Goal: Information Seeking & Learning: Learn about a topic

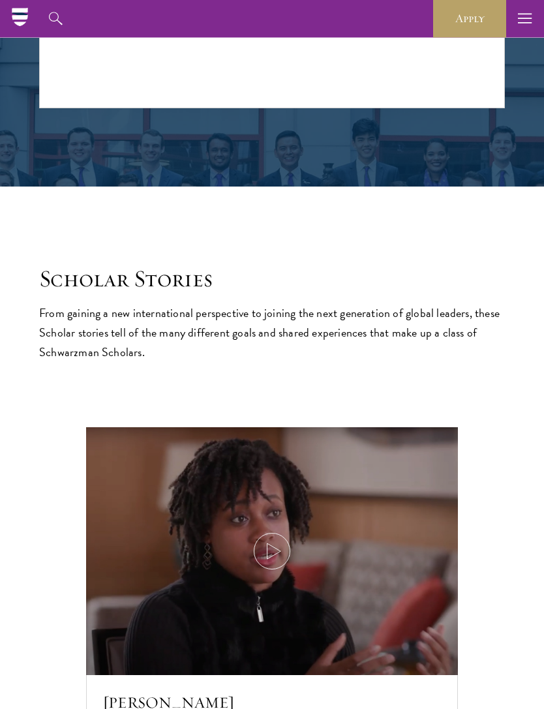
scroll to position [1957, 0]
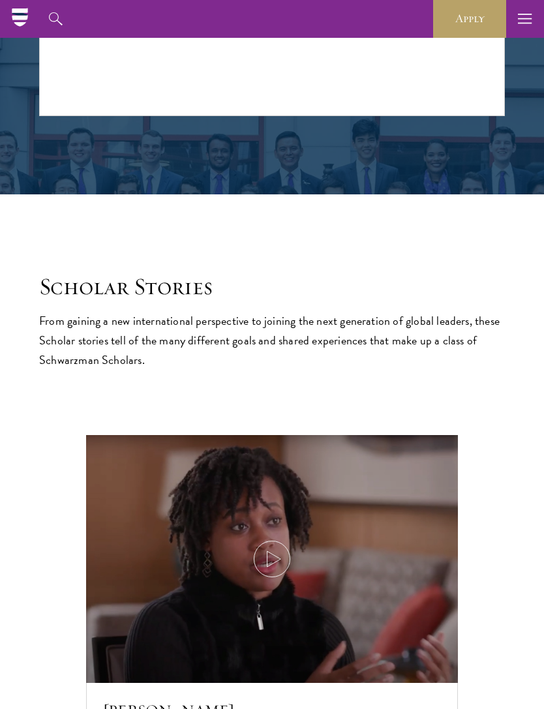
click at [522, 33] on icon "button" at bounding box center [525, 19] width 14 height 38
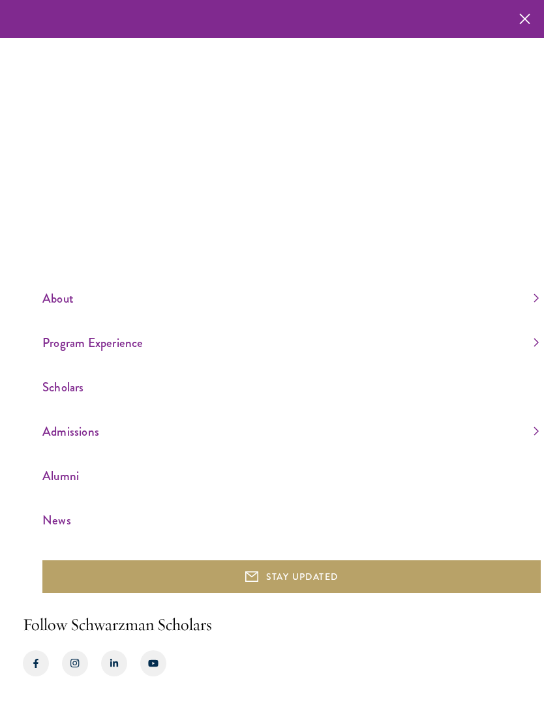
click at [61, 398] on link "Scholars" at bounding box center [290, 387] width 496 height 22
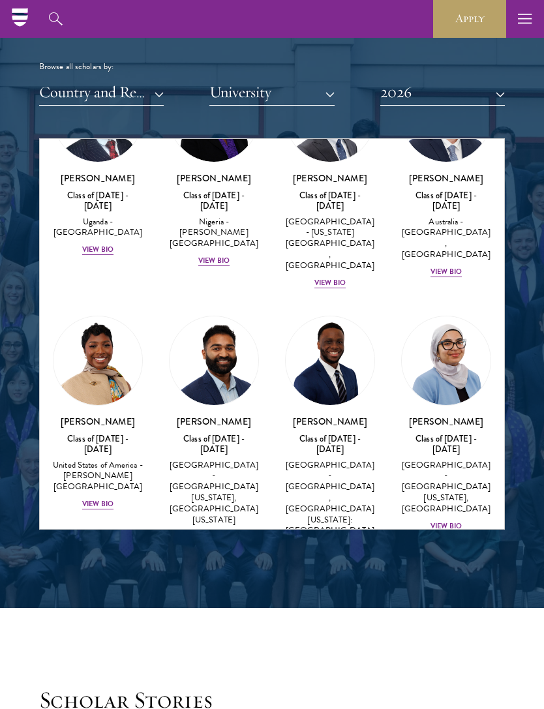
scroll to position [610, 0]
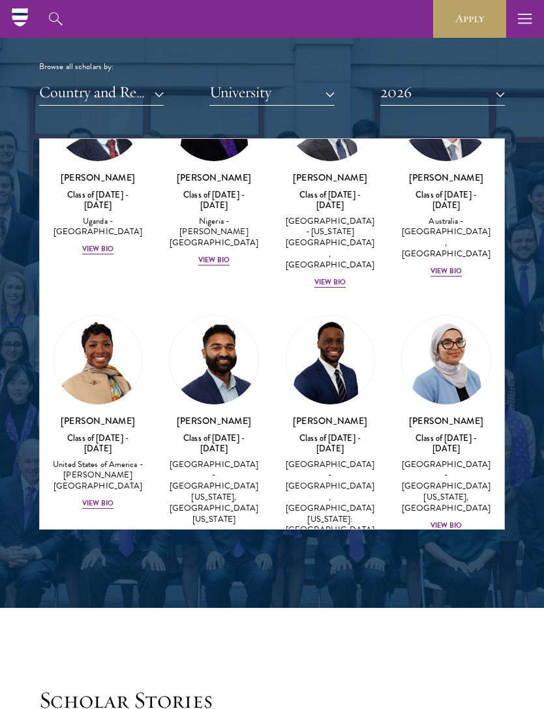
click at [216, 414] on h3 "[PERSON_NAME]" at bounding box center [214, 420] width 90 height 13
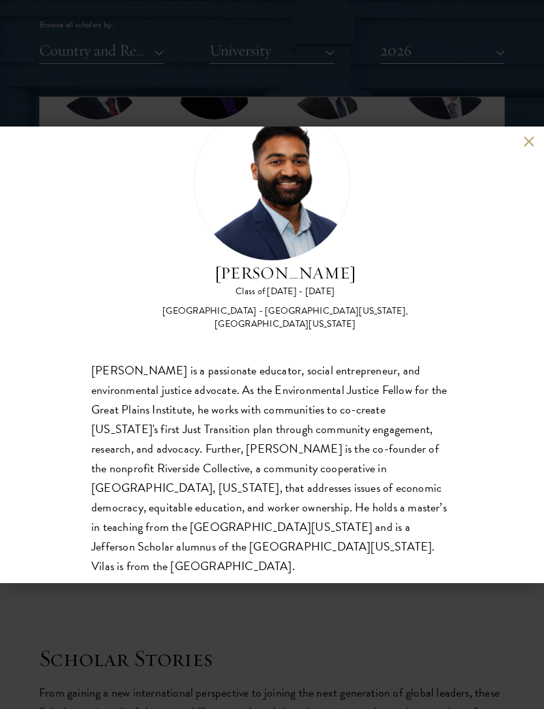
scroll to position [60, 0]
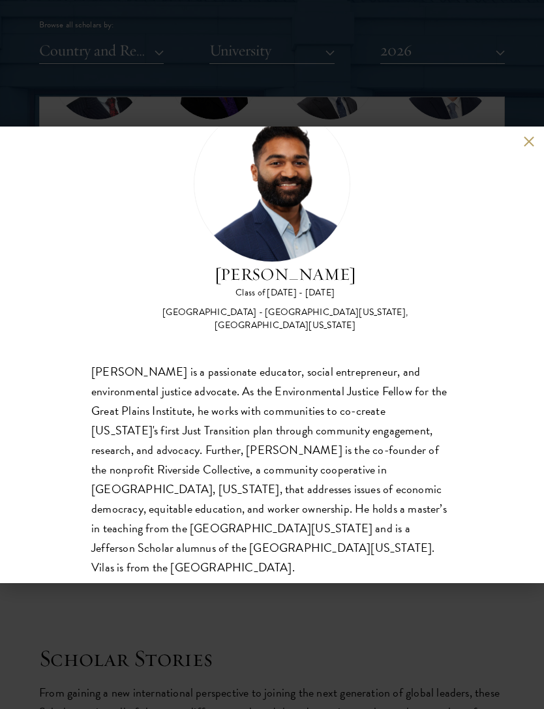
click at [528, 140] on button at bounding box center [528, 141] width 11 height 11
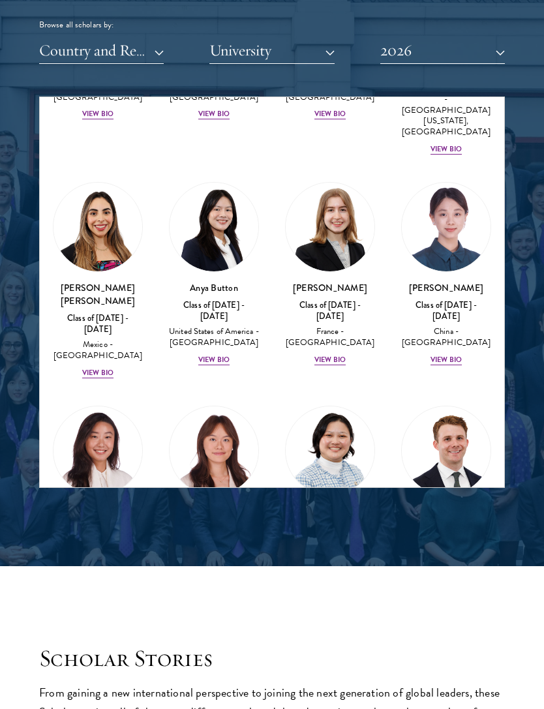
scroll to position [1223, 0]
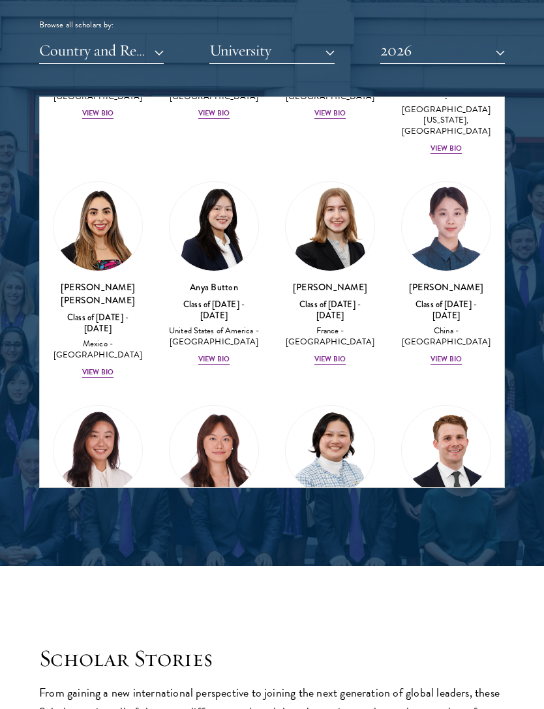
click at [334, 588] on div "View Bio" at bounding box center [329, 593] width 31 height 10
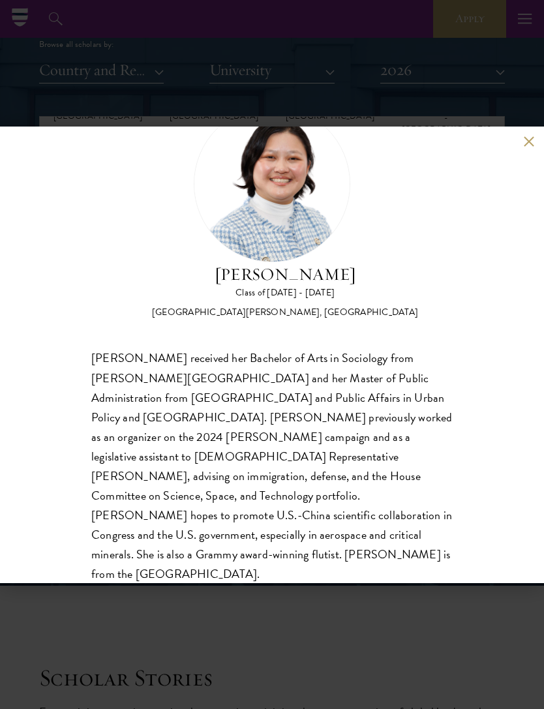
scroll to position [1565, 0]
click at [539, 193] on div "[PERSON_NAME] Class of [DATE] - [DATE] [GEOGRAPHIC_DATA] - [PERSON_NAME][GEOGRA…" at bounding box center [272, 354] width 544 height 456
click at [524, 147] on button at bounding box center [528, 141] width 11 height 11
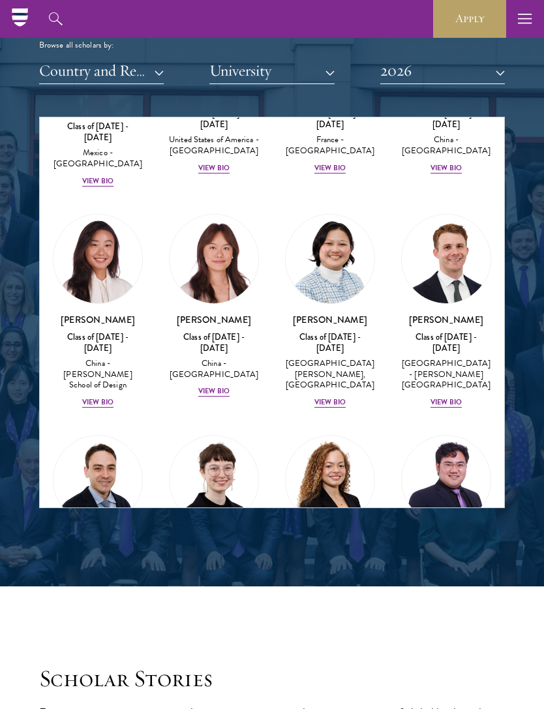
scroll to position [1438, 0]
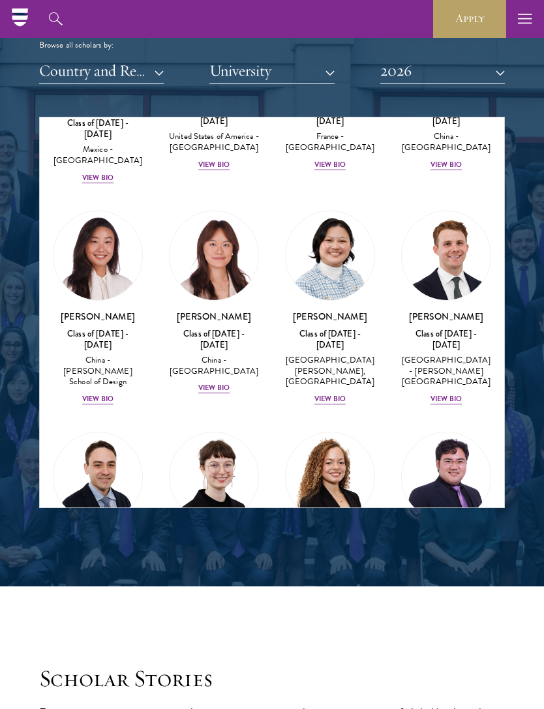
click at [329, 642] on div "View Bio" at bounding box center [329, 647] width 31 height 10
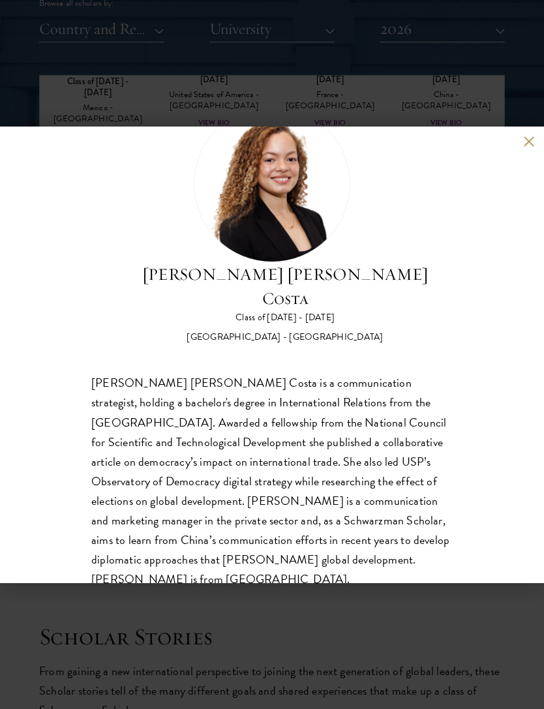
scroll to position [1597, 0]
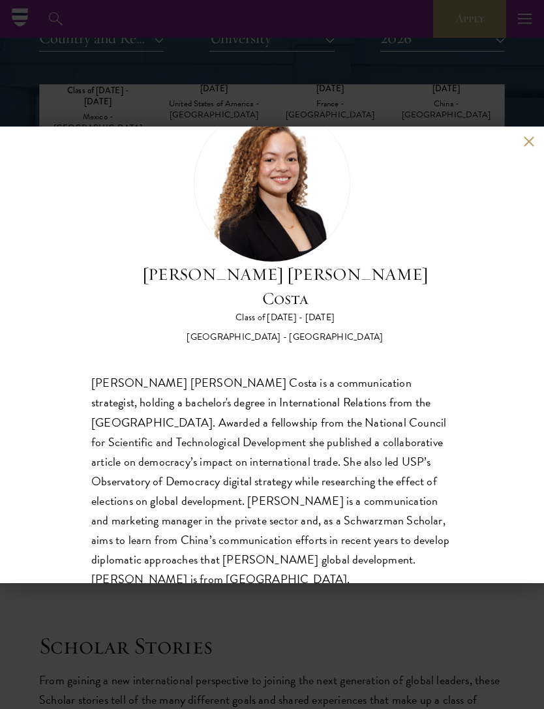
click at [539, 161] on div "[PERSON_NAME] [PERSON_NAME] Costa Class of [DATE] - [DATE] [GEOGRAPHIC_DATA] - …" at bounding box center [272, 354] width 544 height 456
click at [529, 147] on button at bounding box center [528, 141] width 11 height 11
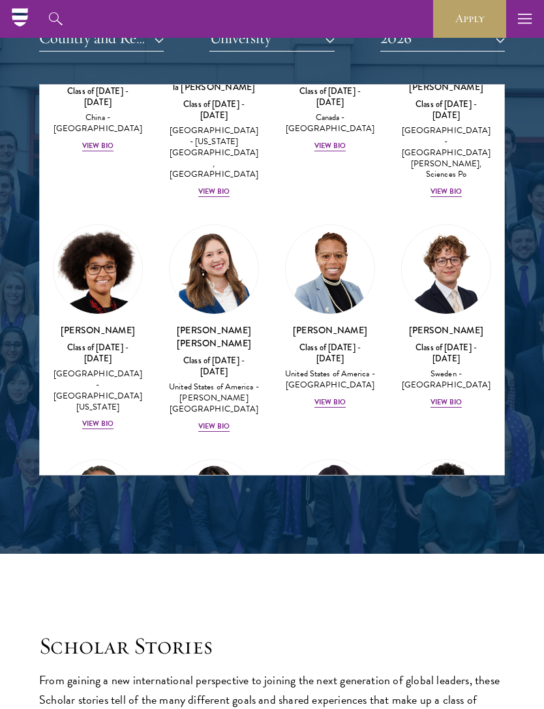
scroll to position [2133, 0]
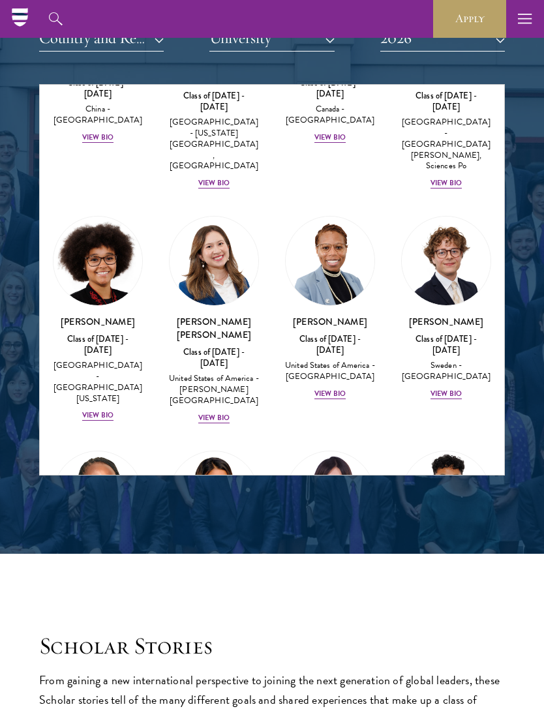
click at [102, 550] on div "[PERSON_NAME] Class of [DATE] - [DATE] [GEOGRAPHIC_DATA] - Multimedia [GEOGRAPH…" at bounding box center [98, 592] width 90 height 85
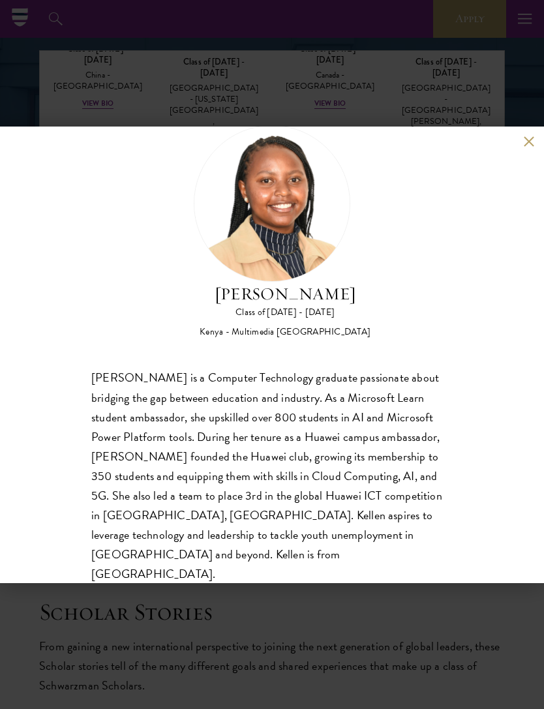
scroll to position [1629, 0]
click at [190, 99] on div "[PERSON_NAME] Class of [DATE] - [DATE] [GEOGRAPHIC_DATA] - Multimedia [GEOGRAPH…" at bounding box center [272, 354] width 544 height 709
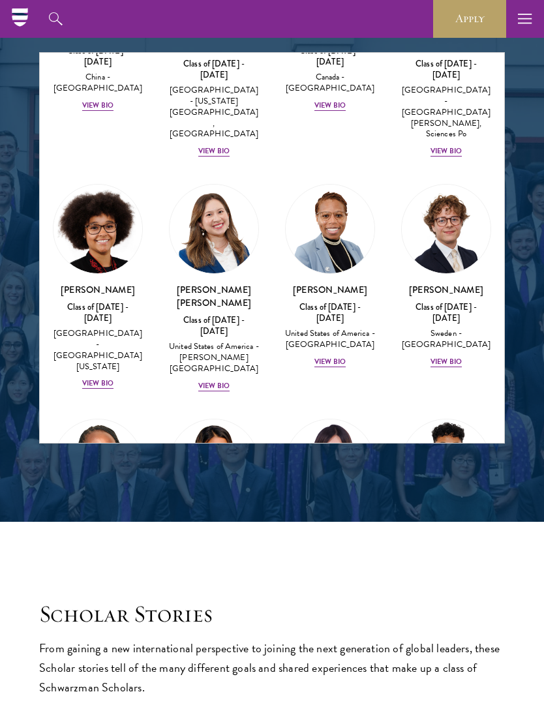
click at [524, 158] on div at bounding box center [272, 119] width 544 height 806
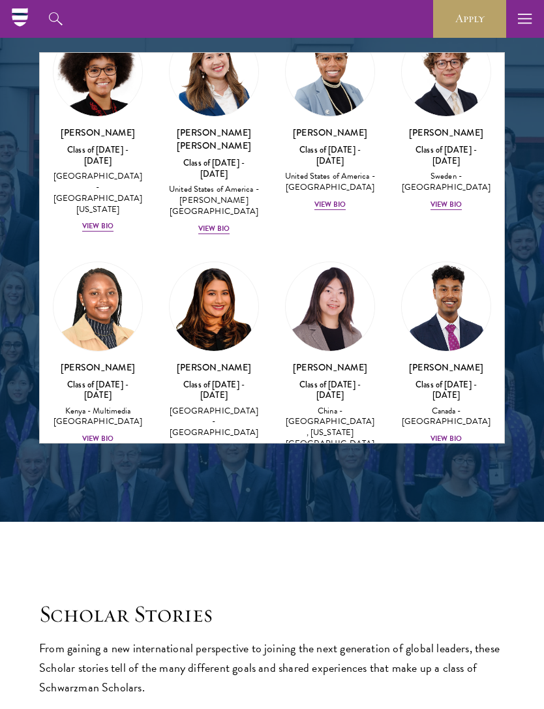
scroll to position [2292, 0]
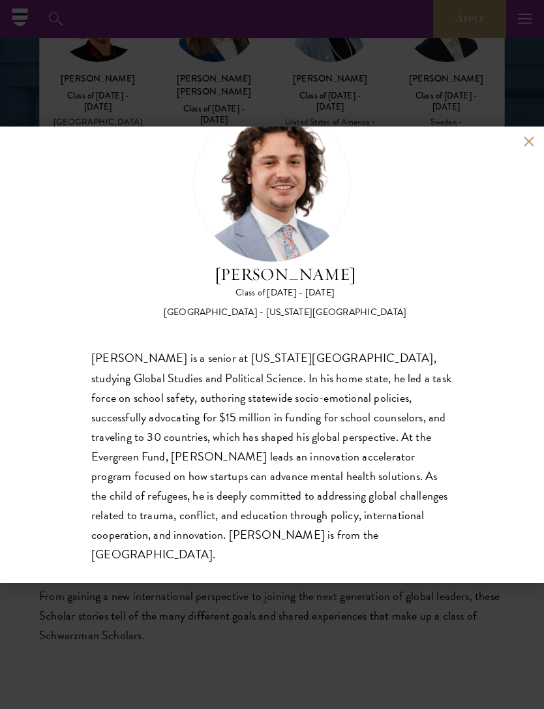
scroll to position [1682, 0]
click at [527, 171] on div "[PERSON_NAME] Class of [DATE] - [DATE] [GEOGRAPHIC_DATA] - [US_STATE][GEOGRAPHI…" at bounding box center [272, 354] width 544 height 456
click at [530, 147] on button at bounding box center [528, 141] width 11 height 11
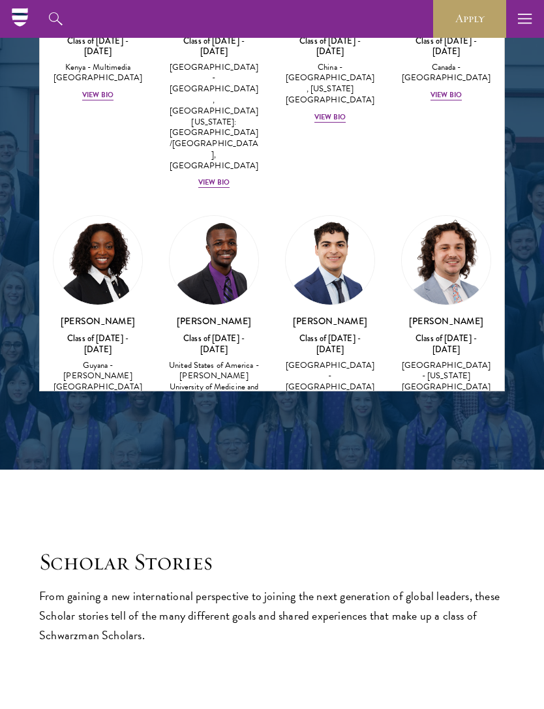
scroll to position [2580, 0]
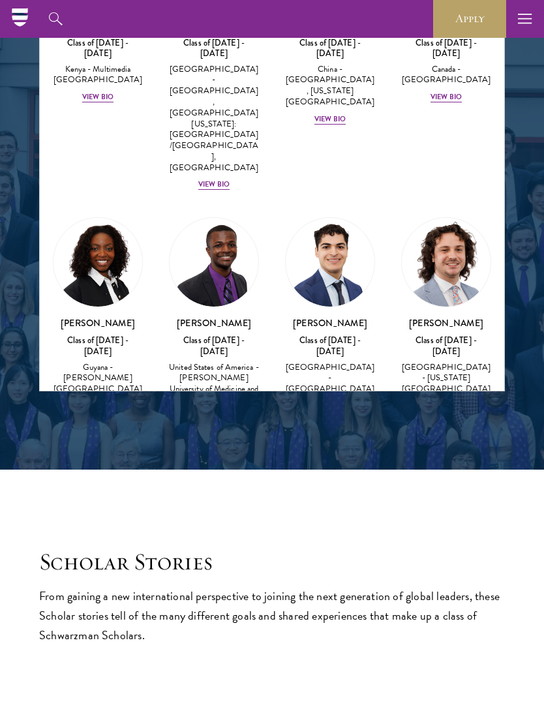
click at [93, 622] on div "View Bio" at bounding box center [97, 627] width 31 height 10
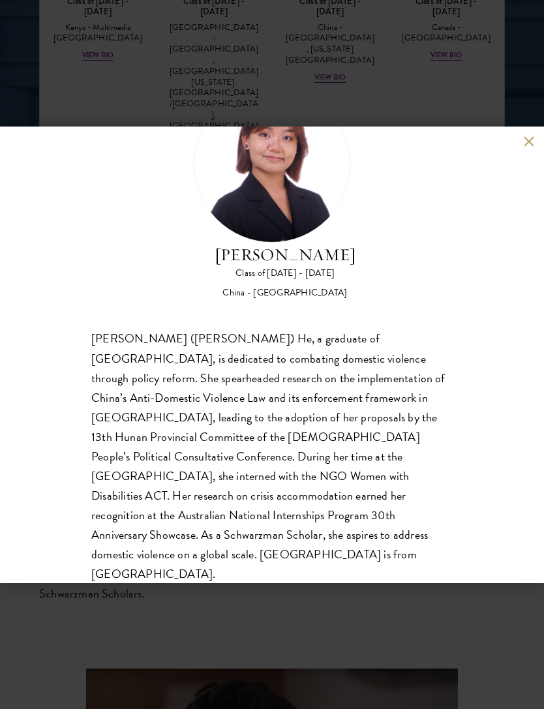
scroll to position [80, 0]
click at [524, 149] on div "[PERSON_NAME] Class of [DATE] - [DATE] [GEOGRAPHIC_DATA] - [GEOGRAPHIC_DATA] [P…" at bounding box center [272, 354] width 544 height 456
click at [534, 132] on div "[PERSON_NAME] Class of [DATE] - [DATE] [GEOGRAPHIC_DATA] - [GEOGRAPHIC_DATA] [P…" at bounding box center [272, 354] width 544 height 456
click at [526, 151] on div "[PERSON_NAME] Class of [DATE] - [DATE] [GEOGRAPHIC_DATA] - [GEOGRAPHIC_DATA] [P…" at bounding box center [272, 354] width 544 height 456
click at [518, 148] on div "[PERSON_NAME] Class of [DATE] - [DATE] [GEOGRAPHIC_DATA] - [GEOGRAPHIC_DATA] [P…" at bounding box center [272, 354] width 544 height 456
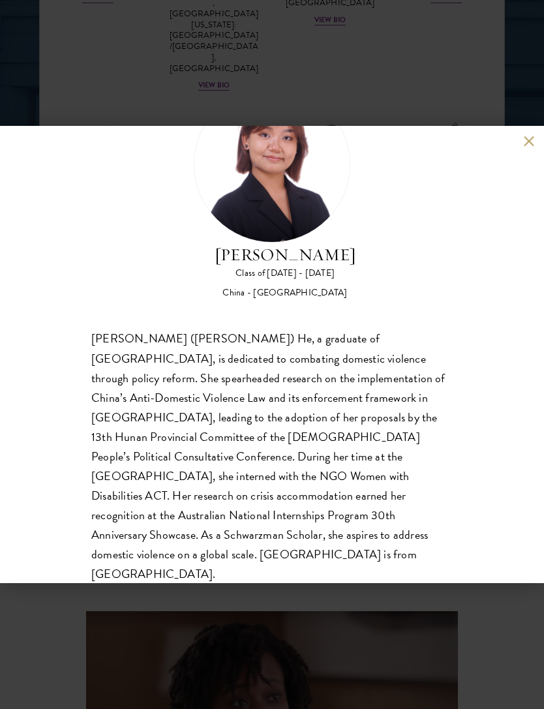
scroll to position [1781, 0]
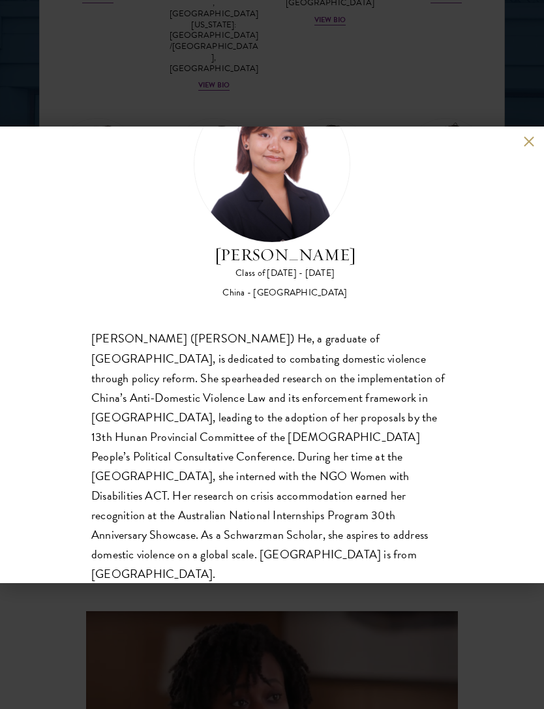
click at [527, 139] on button at bounding box center [528, 141] width 11 height 11
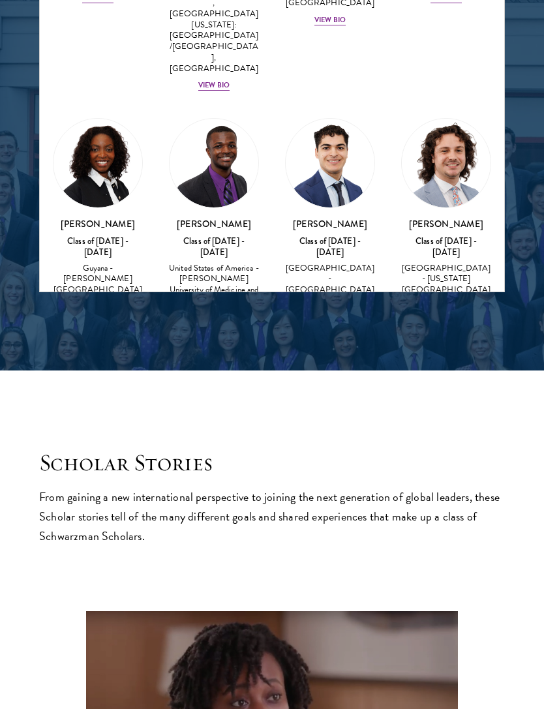
click at [327, 534] on div "View Bio" at bounding box center [329, 539] width 31 height 10
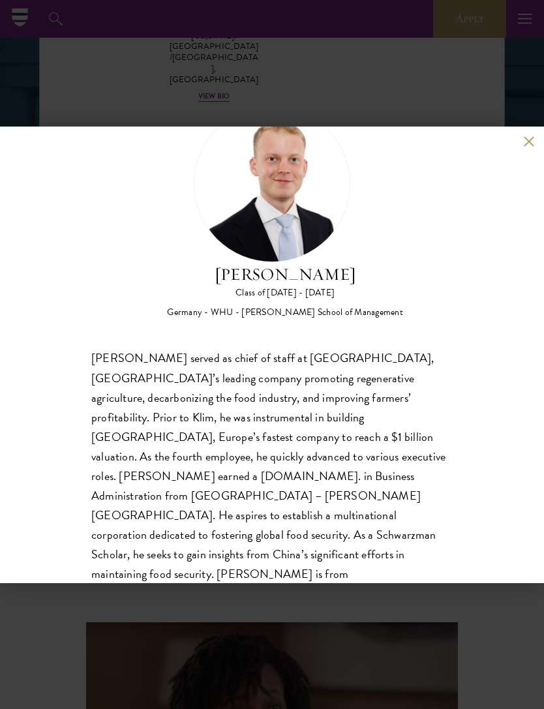
scroll to position [1764, 0]
click at [529, 147] on button at bounding box center [528, 141] width 11 height 11
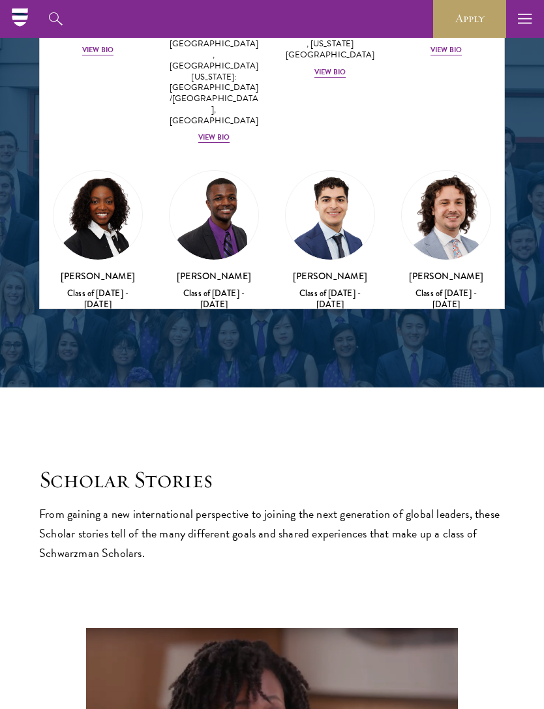
scroll to position [2540, 0]
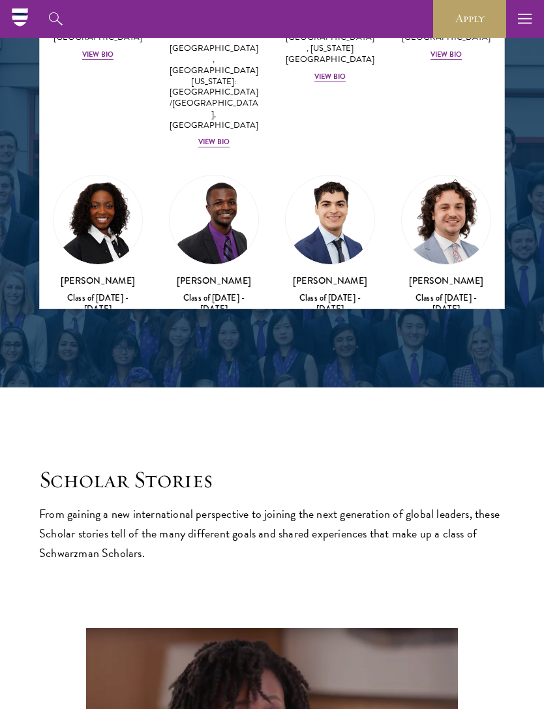
click at [211, 613] on div "View Bio" at bounding box center [213, 618] width 31 height 10
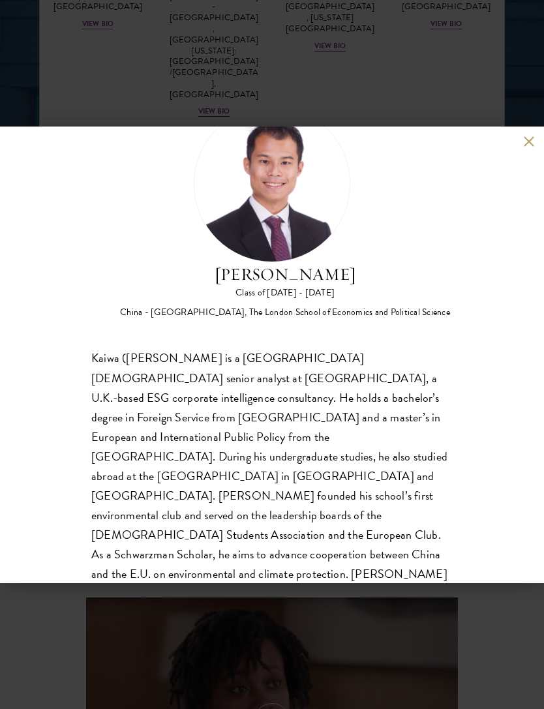
scroll to position [1792, 0]
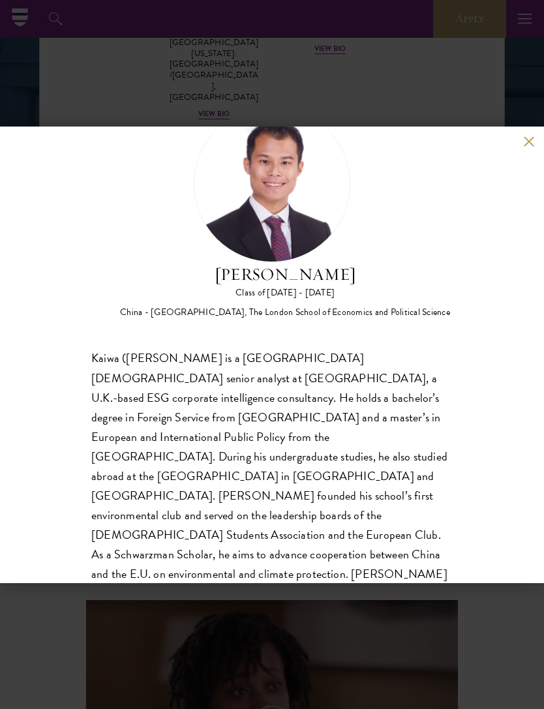
click at [530, 147] on button at bounding box center [528, 141] width 11 height 11
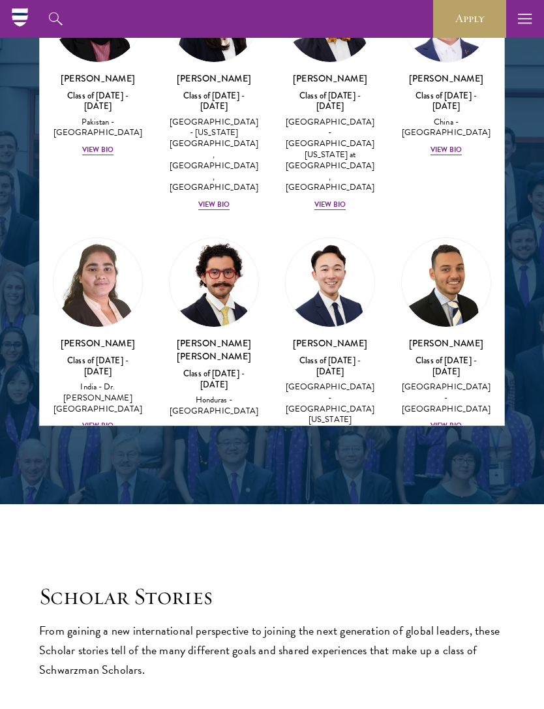
scroll to position [3336, 0]
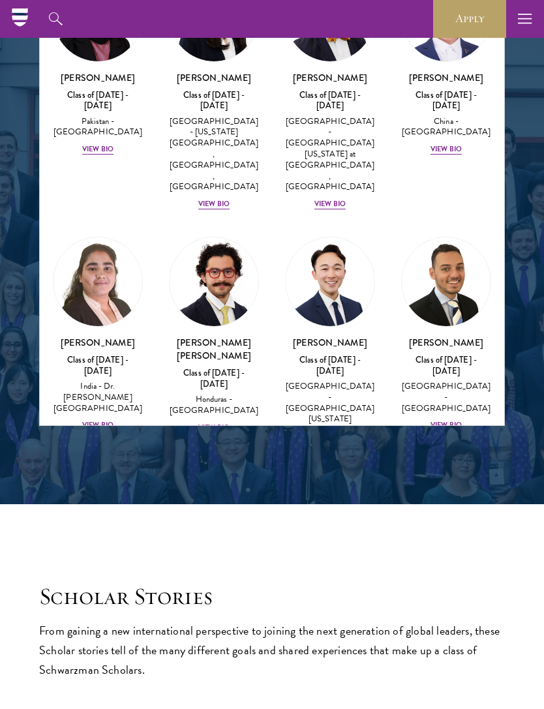
click at [447, 653] on div "View Bio" at bounding box center [445, 658] width 31 height 10
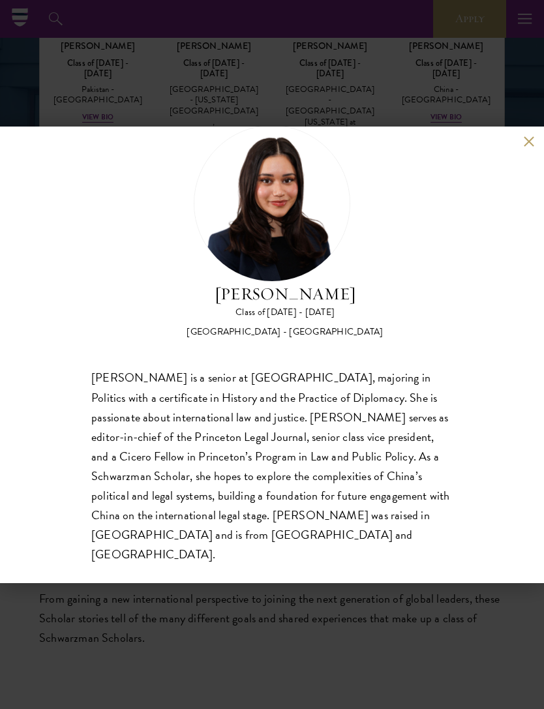
scroll to position [1678, 0]
click at [524, 177] on div "[PERSON_NAME] Class of [DATE] - [DATE] [GEOGRAPHIC_DATA] - [GEOGRAPHIC_DATA] [P…" at bounding box center [272, 354] width 544 height 456
click at [525, 147] on button at bounding box center [528, 141] width 11 height 11
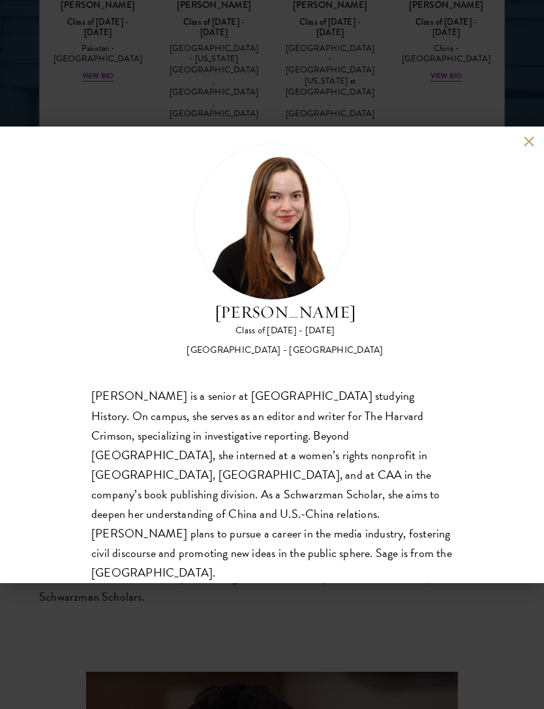
scroll to position [21, 0]
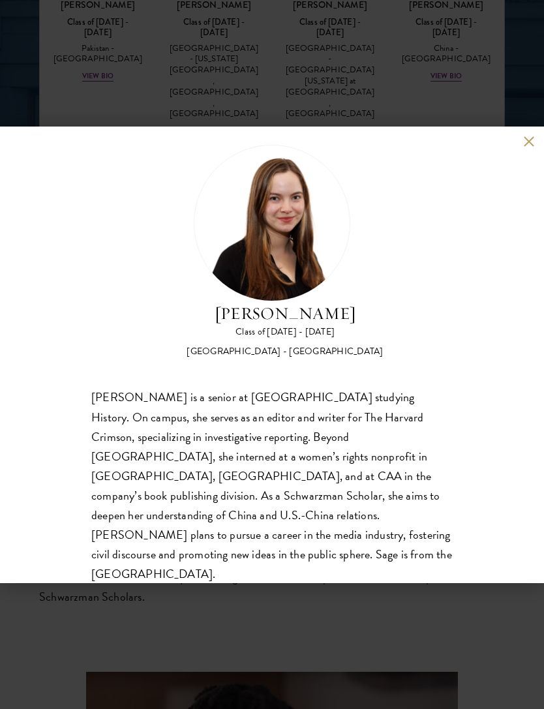
click at [519, 148] on div "[PERSON_NAME] Class of [DATE] - [DATE] [GEOGRAPHIC_DATA] - [GEOGRAPHIC_DATA] [P…" at bounding box center [272, 354] width 544 height 456
click at [531, 141] on button at bounding box center [528, 141] width 11 height 11
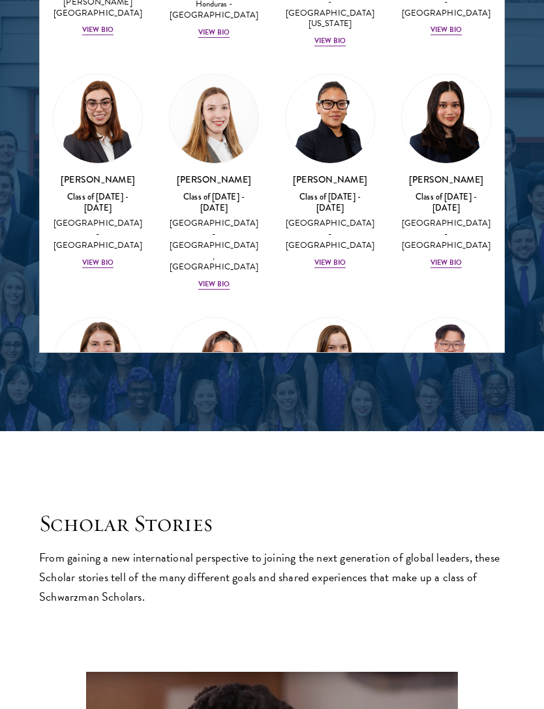
scroll to position [3658, 0]
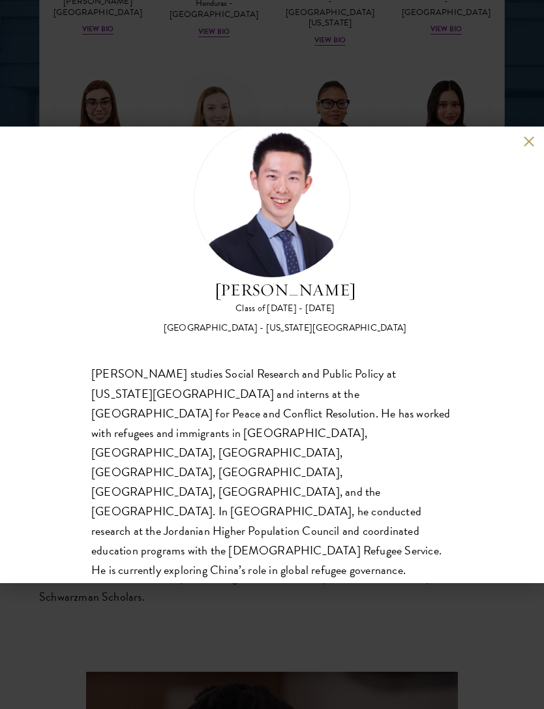
scroll to position [46, 0]
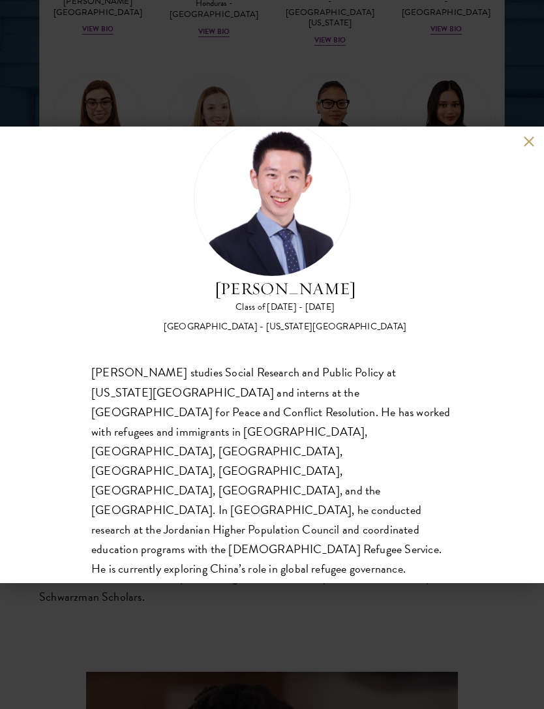
click at [518, 148] on div "[PERSON_NAME] Class of [DATE] - [DATE] [GEOGRAPHIC_DATA] - [US_STATE][GEOGRAPHI…" at bounding box center [272, 354] width 544 height 456
click at [529, 146] on button at bounding box center [528, 141] width 11 height 11
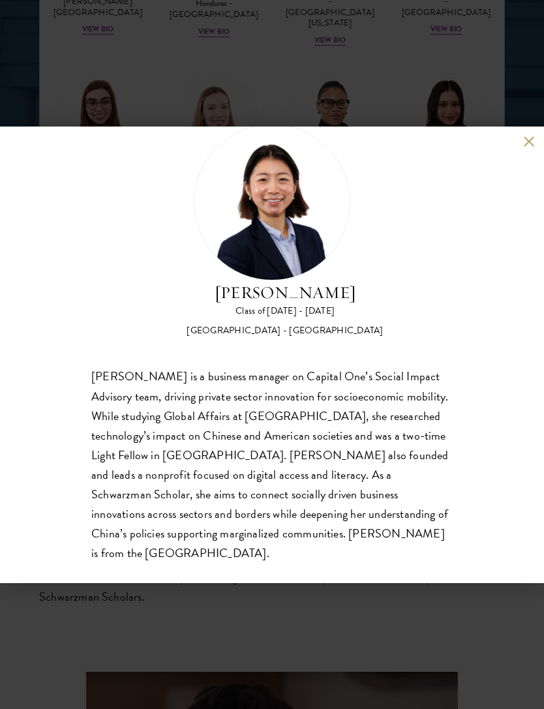
scroll to position [40, 0]
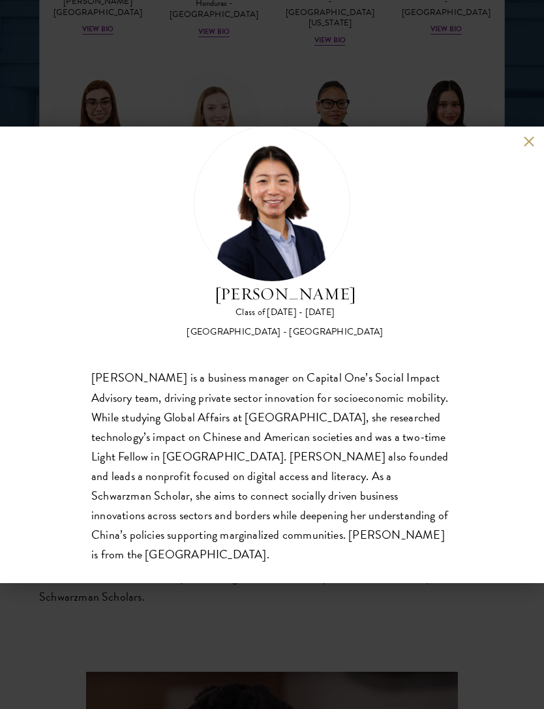
click at [171, 77] on div "[PERSON_NAME] Class of [DATE] - [DATE] [GEOGRAPHIC_DATA] - [GEOGRAPHIC_DATA] [P…" at bounding box center [272, 354] width 544 height 709
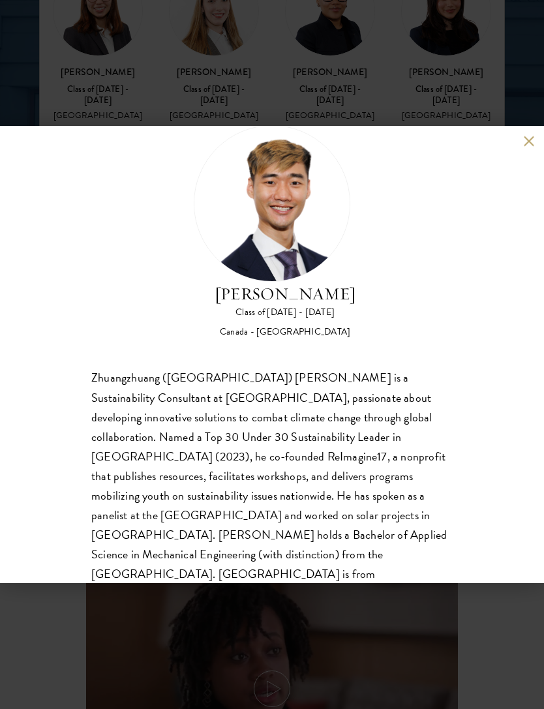
scroll to position [1828, 0]
click at [270, 582] on div "[PERSON_NAME] Class of [DATE] - [DATE] [GEOGRAPHIC_DATA] - [GEOGRAPHIC_DATA] Zh…" at bounding box center [272, 354] width 544 height 456
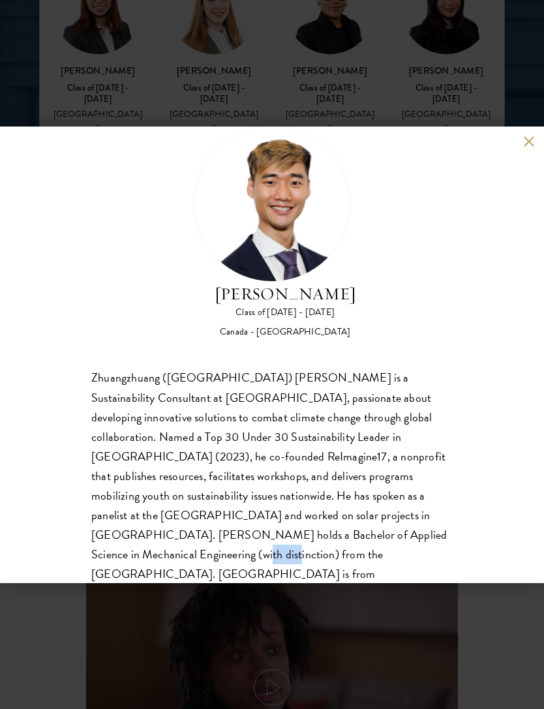
click at [119, 442] on div "Zhuangzhuang ([GEOGRAPHIC_DATA]) [PERSON_NAME] is a Sustainability Consultant a…" at bounding box center [271, 485] width 361 height 235
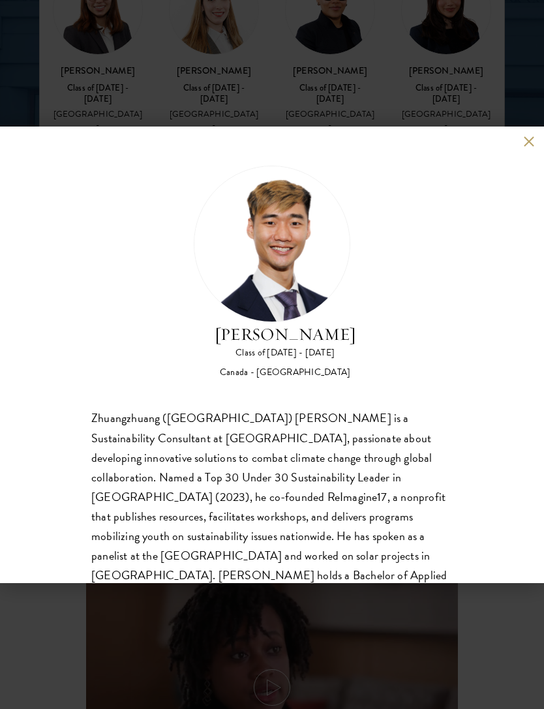
scroll to position [0, 0]
click at [533, 147] on button at bounding box center [528, 141] width 11 height 11
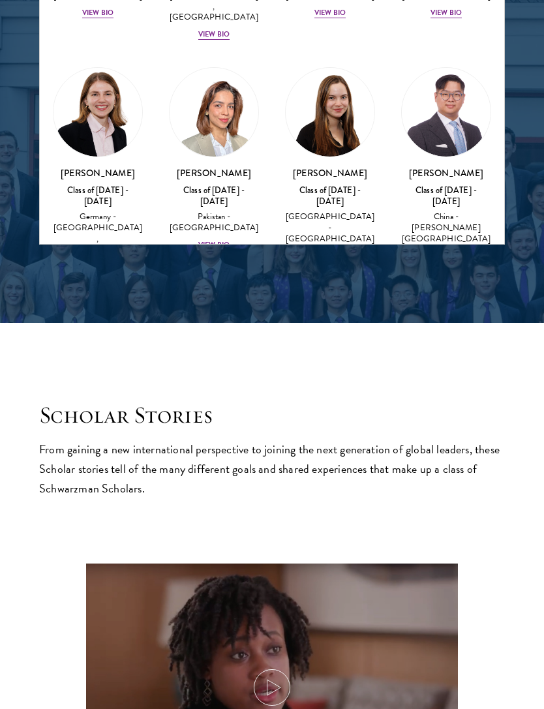
scroll to position [3800, 0]
click at [99, 641] on div "[PERSON_NAME] Class of [DATE] - [DATE] [GEOGRAPHIC_DATA] - [GEOGRAPHIC_DATA] Vi…" at bounding box center [98, 689] width 90 height 96
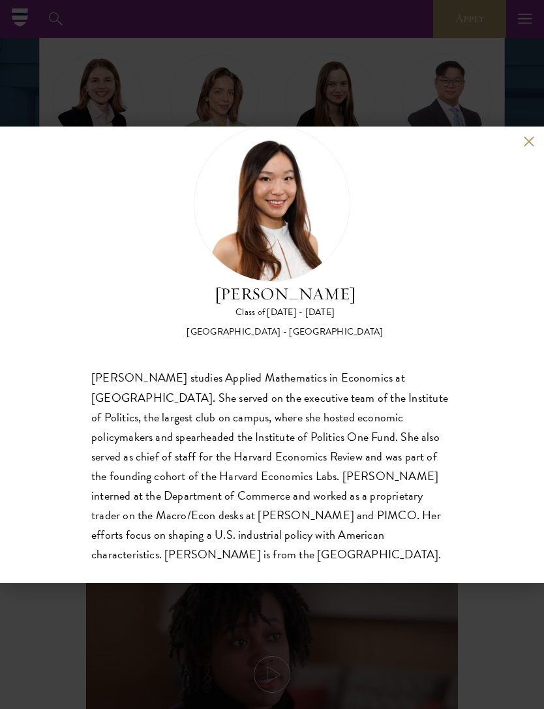
scroll to position [1835, 0]
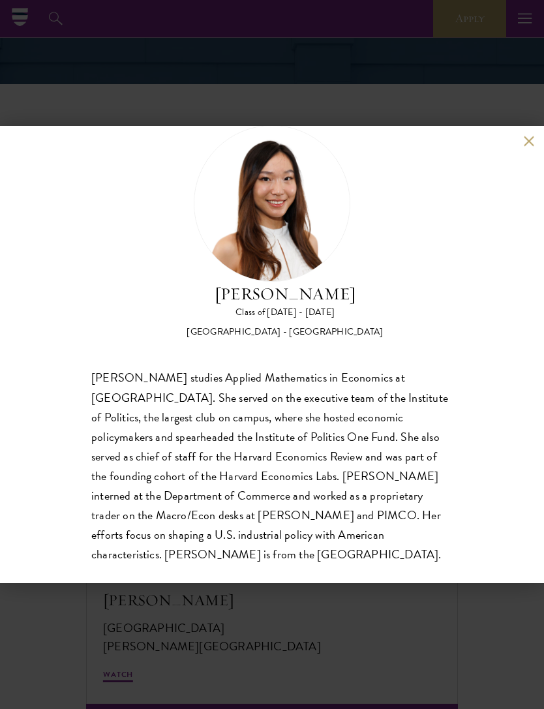
click at [523, 146] on button at bounding box center [528, 141] width 11 height 11
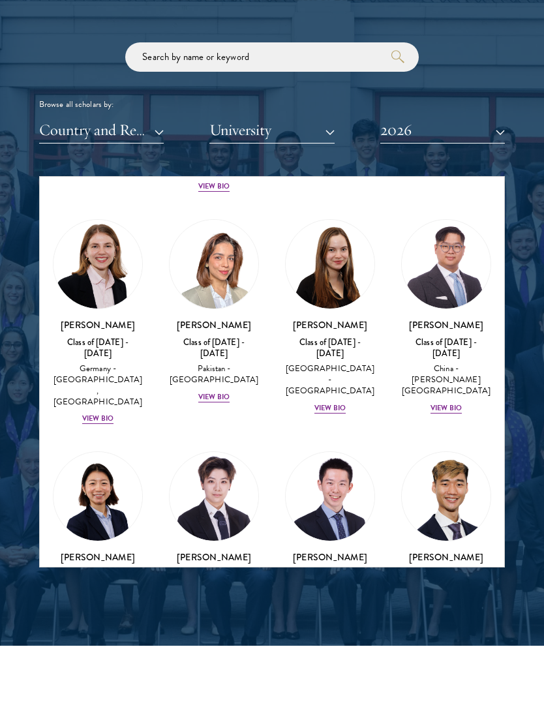
scroll to position [3975, 0]
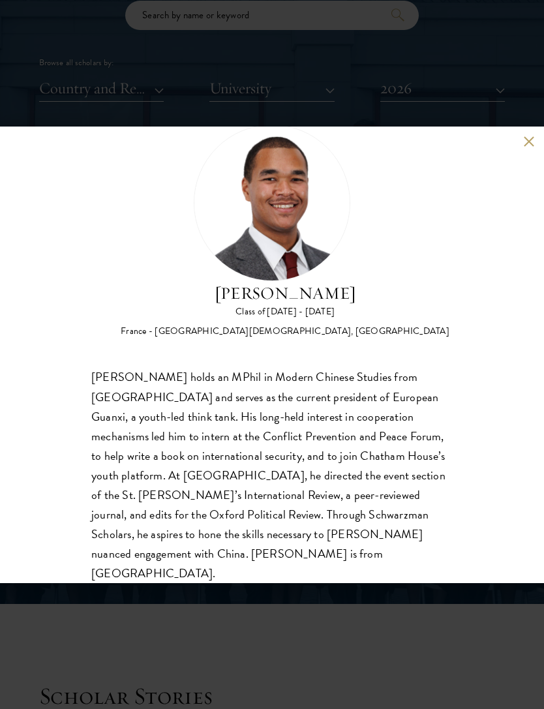
scroll to position [40, 0]
click at [532, 140] on button at bounding box center [528, 141] width 11 height 11
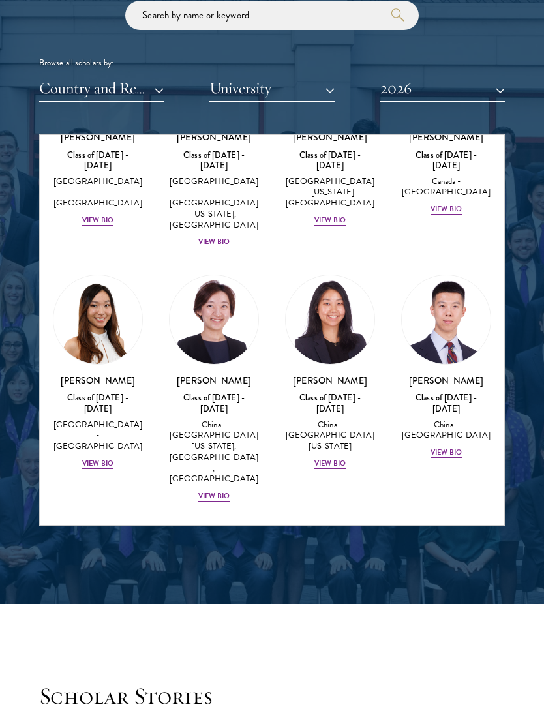
scroll to position [4347, 0]
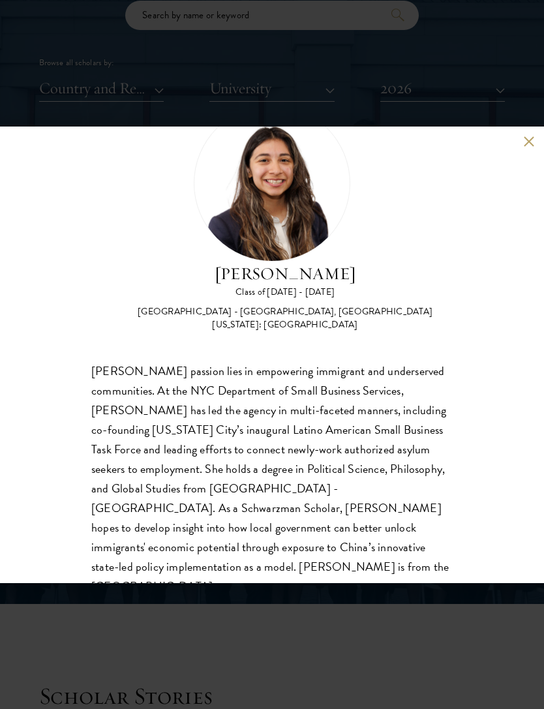
scroll to position [60, 0]
click at [529, 140] on button at bounding box center [528, 141] width 11 height 11
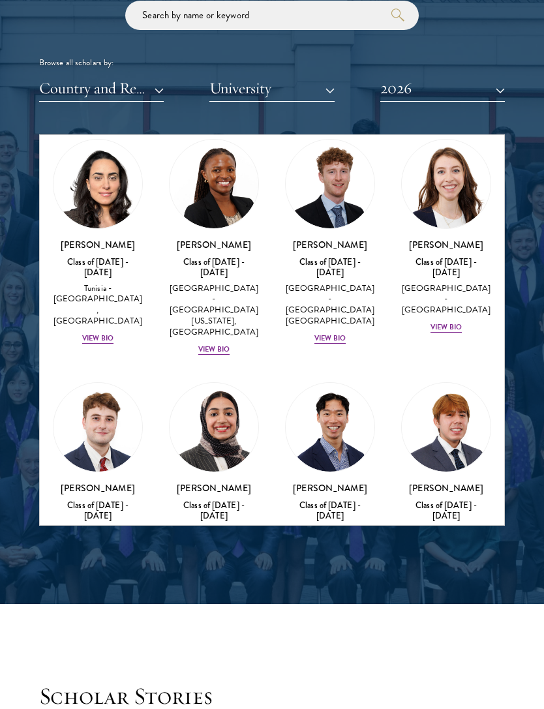
scroll to position [5247, 0]
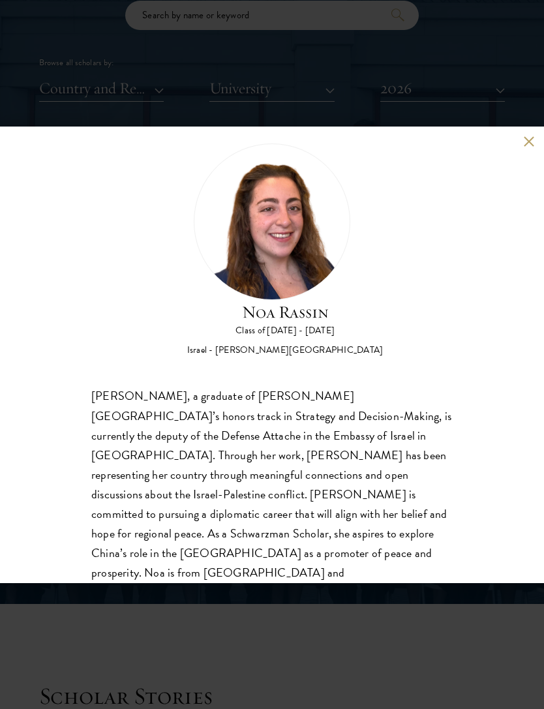
scroll to position [21, 0]
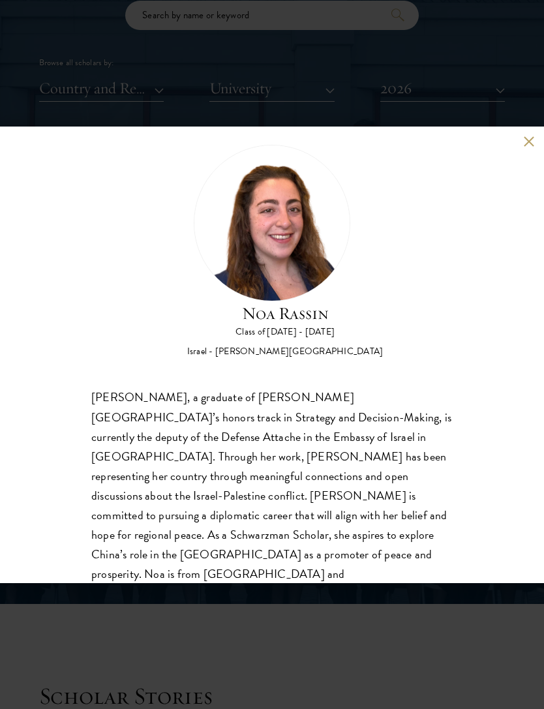
click at [384, 625] on div "[PERSON_NAME] Class of [DATE] - [DATE] Israel - [PERSON_NAME][GEOGRAPHIC_DATA] …" at bounding box center [272, 354] width 544 height 709
